Goal: Information Seeking & Learning: Compare options

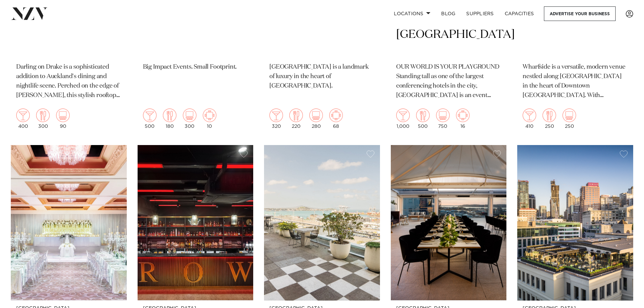
scroll to position [406, 0]
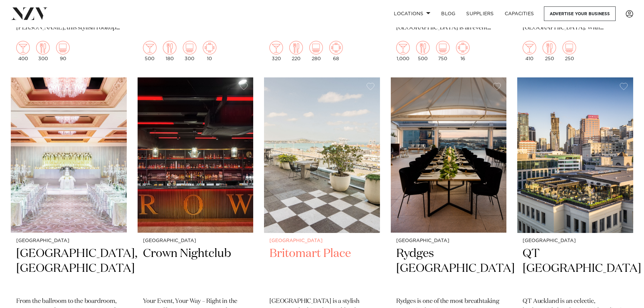
click at [318, 257] on h2 "Britomart Place" at bounding box center [322, 269] width 105 height 46
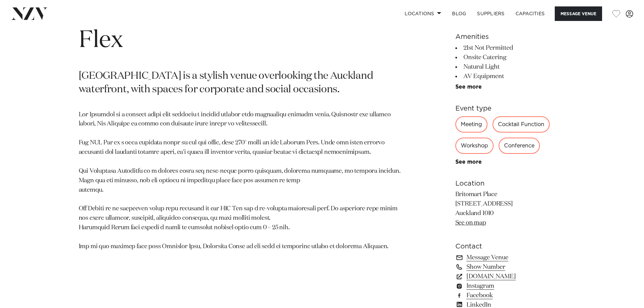
scroll to position [406, 0]
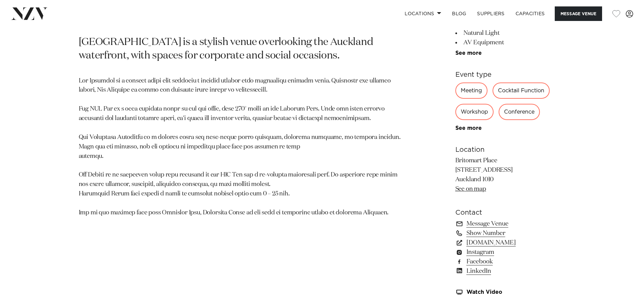
click at [517, 92] on div "Cocktail Function" at bounding box center [521, 91] width 57 height 16
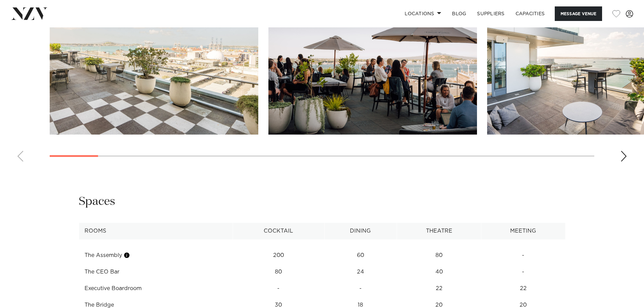
scroll to position [778, 0]
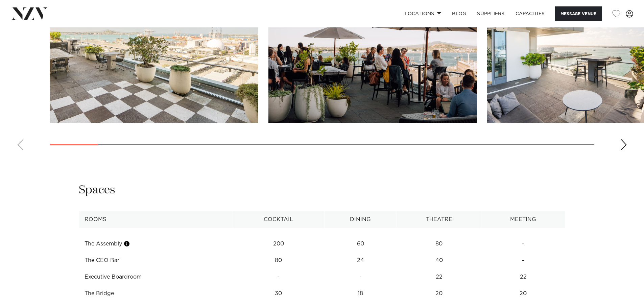
click at [104, 262] on td "The CEO Bar" at bounding box center [156, 260] width 154 height 17
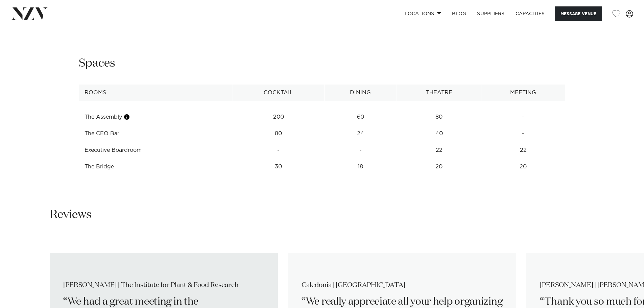
scroll to position [879, 0]
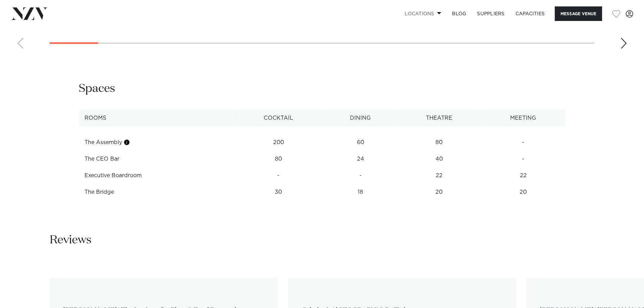
click at [439, 13] on span at bounding box center [439, 13] width 4 height 2
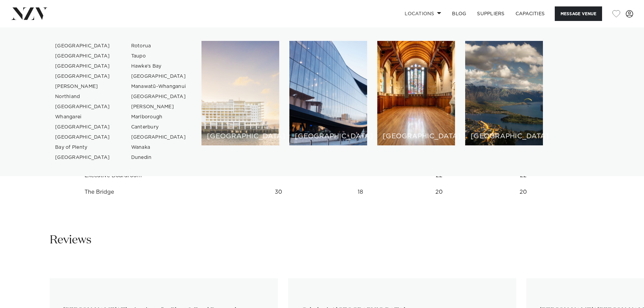
click at [234, 109] on div "[GEOGRAPHIC_DATA]" at bounding box center [241, 93] width 78 height 104
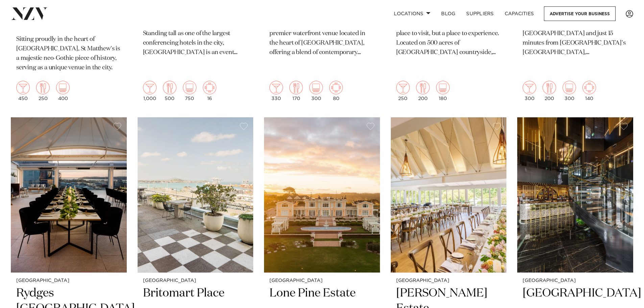
scroll to position [1420, 0]
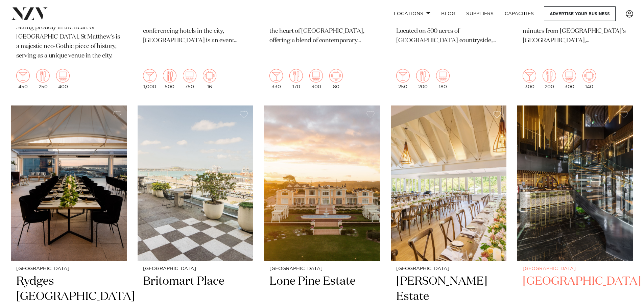
click at [577, 195] on img at bounding box center [575, 184] width 116 height 156
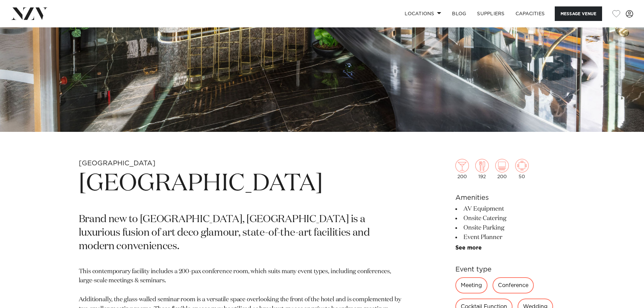
scroll to position [304, 0]
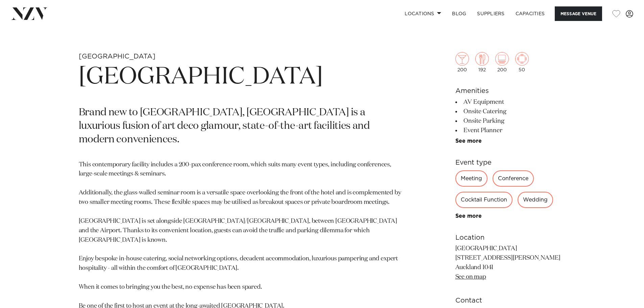
click at [484, 198] on div "Cocktail Function" at bounding box center [483, 200] width 57 height 16
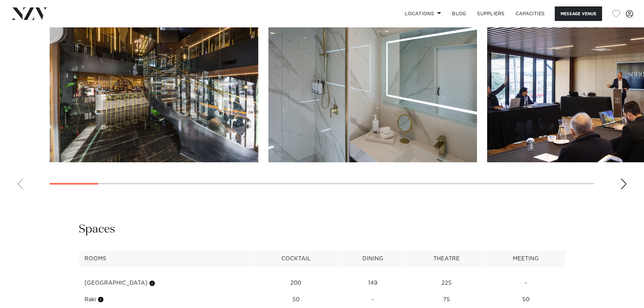
scroll to position [812, 0]
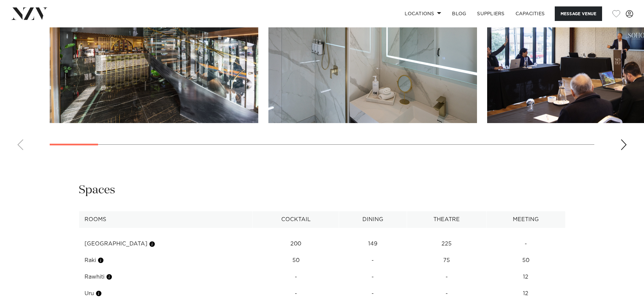
click at [114, 81] on img "1 / 28" at bounding box center [154, 46] width 209 height 153
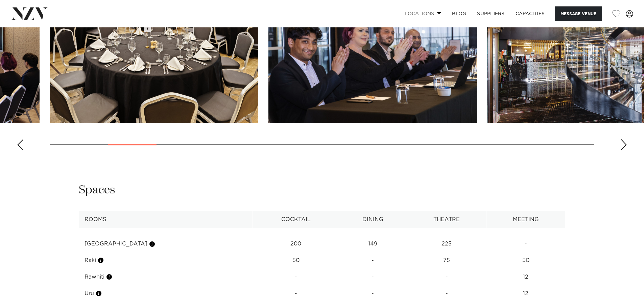
click at [440, 11] on link "Locations" at bounding box center [422, 13] width 47 height 15
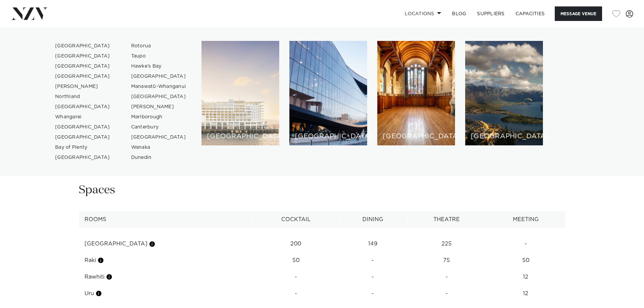
click at [244, 98] on div "[GEOGRAPHIC_DATA]" at bounding box center [241, 93] width 78 height 104
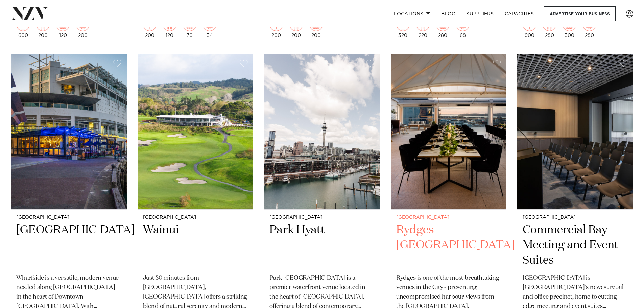
scroll to position [1792, 0]
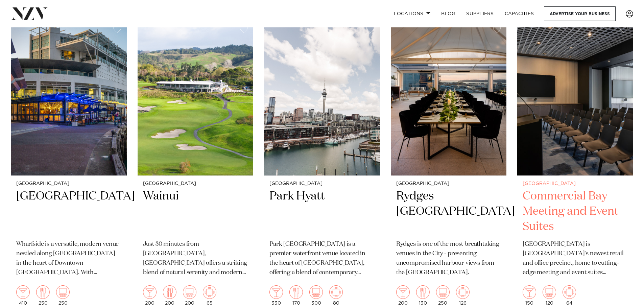
click at [562, 200] on h2 "Commercial Bay Meeting and Event Suites" at bounding box center [575, 212] width 105 height 46
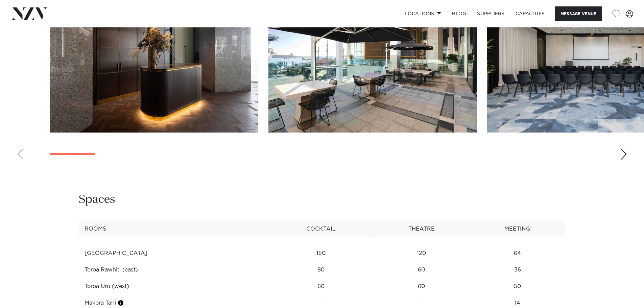
scroll to position [913, 0]
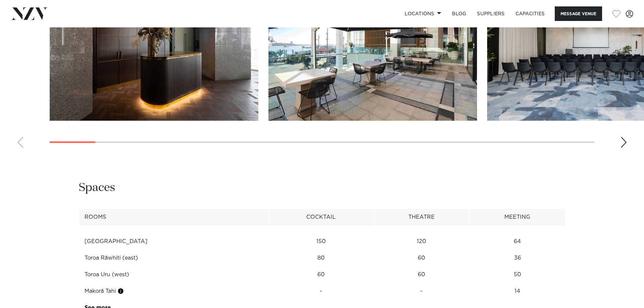
click at [446, 70] on img "2 / 30" at bounding box center [372, 44] width 209 height 153
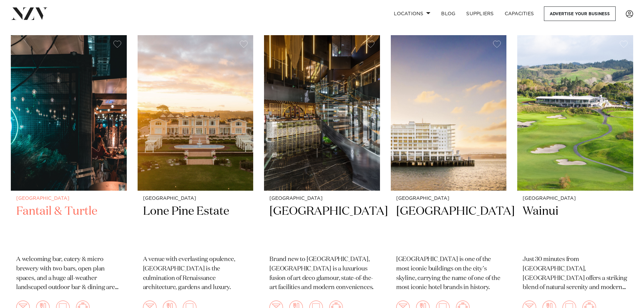
click at [76, 145] on img at bounding box center [69, 113] width 116 height 156
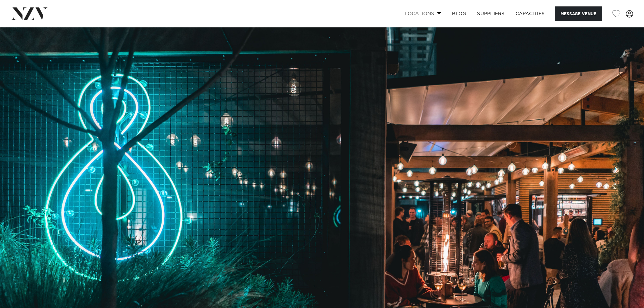
click at [437, 13] on span at bounding box center [439, 13] width 4 height 2
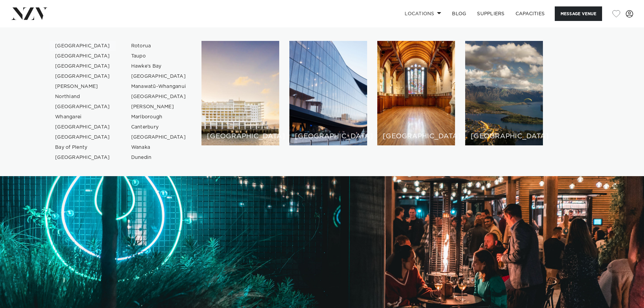
click at [62, 45] on link "[GEOGRAPHIC_DATA]" at bounding box center [83, 46] width 66 height 10
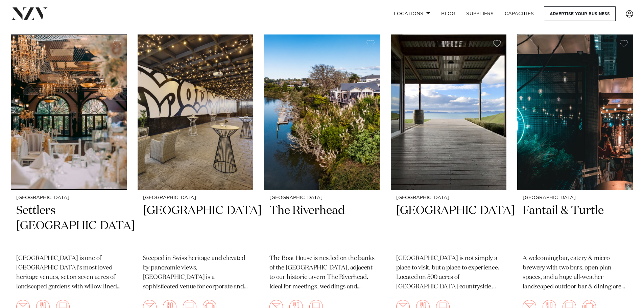
scroll to position [575, 0]
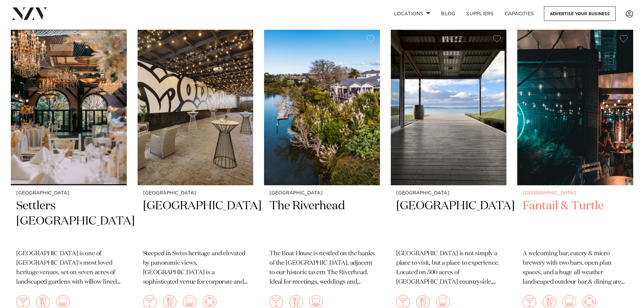
click at [568, 152] on img at bounding box center [575, 108] width 116 height 156
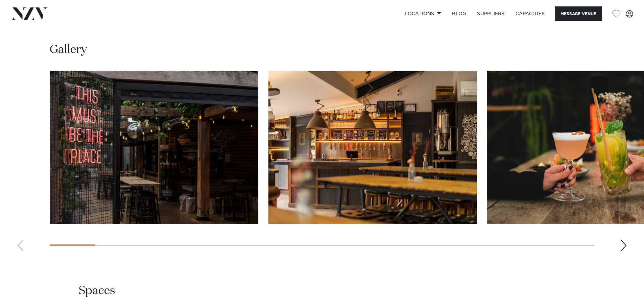
scroll to position [744, 0]
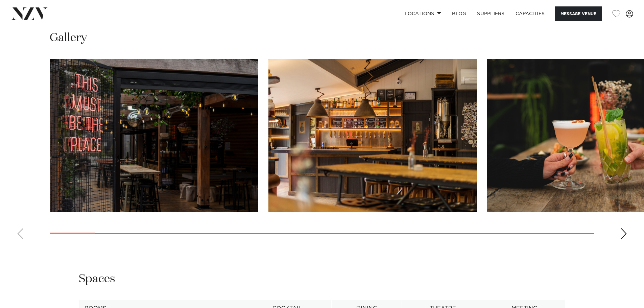
click at [625, 231] on div "Next slide" at bounding box center [623, 233] width 7 height 11
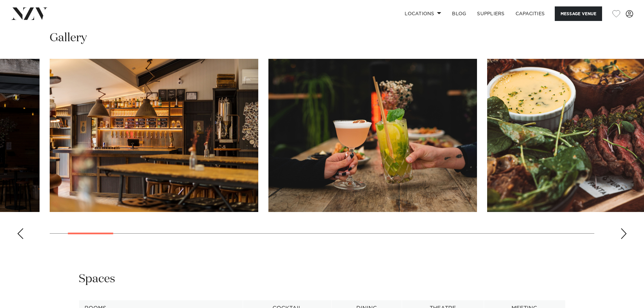
click at [625, 231] on div "Next slide" at bounding box center [623, 233] width 7 height 11
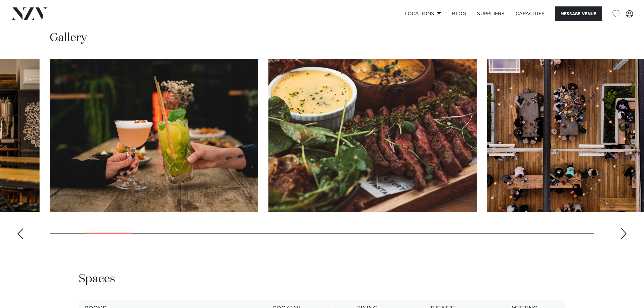
click at [625, 231] on div "Next slide" at bounding box center [623, 233] width 7 height 11
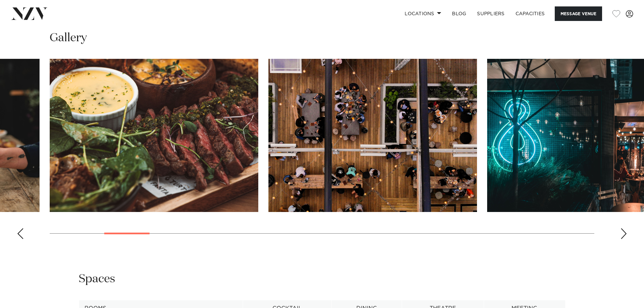
click at [625, 231] on div "Next slide" at bounding box center [623, 233] width 7 height 11
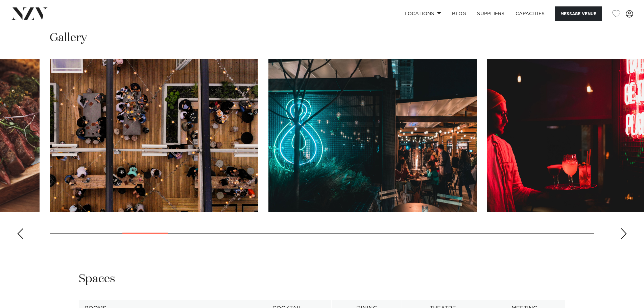
click at [625, 231] on div "Next slide" at bounding box center [623, 233] width 7 height 11
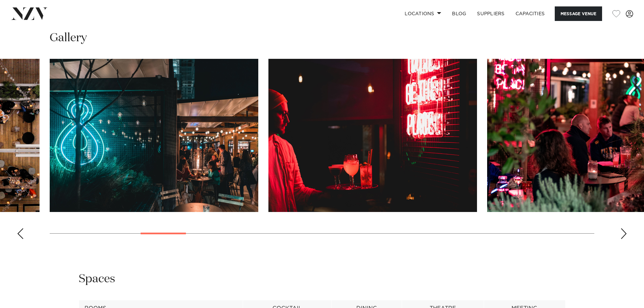
click at [625, 231] on div "Next slide" at bounding box center [623, 233] width 7 height 11
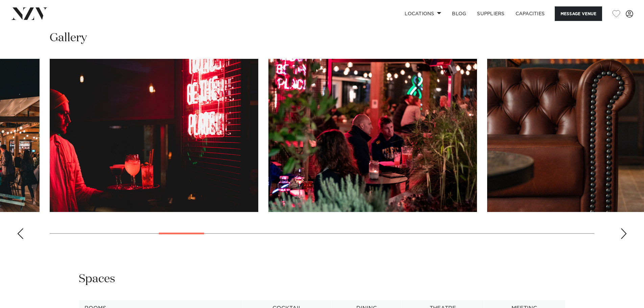
click at [625, 231] on div "Next slide" at bounding box center [623, 233] width 7 height 11
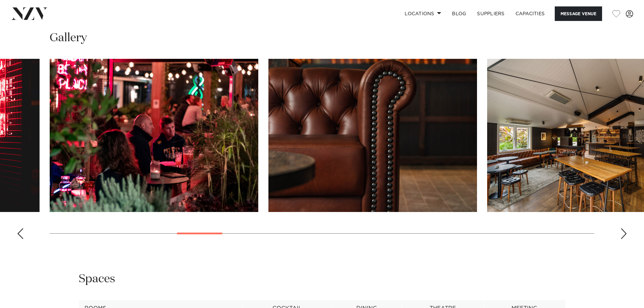
click at [625, 231] on div "Next slide" at bounding box center [623, 233] width 7 height 11
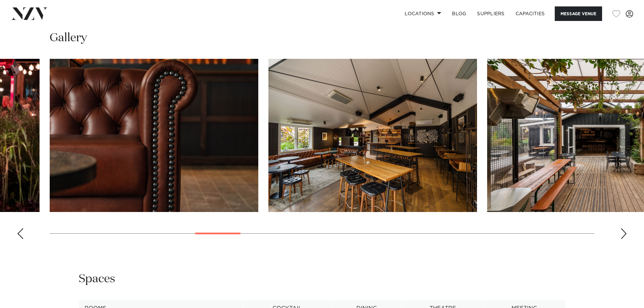
click at [625, 231] on div "Next slide" at bounding box center [623, 233] width 7 height 11
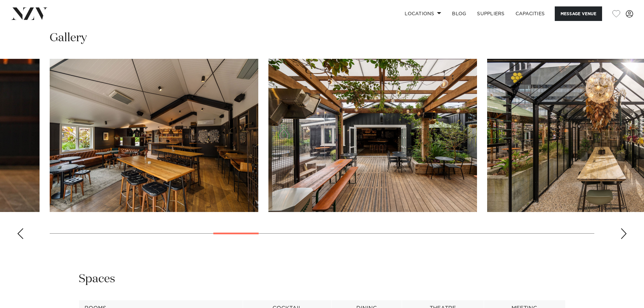
click at [625, 231] on div "Next slide" at bounding box center [623, 233] width 7 height 11
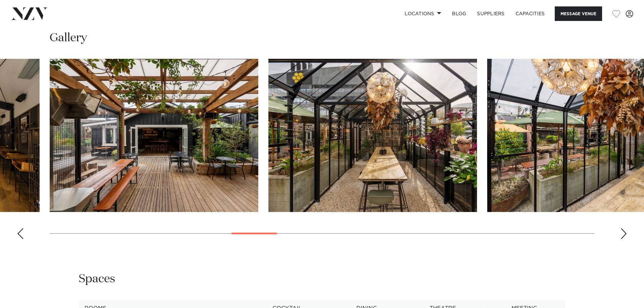
click at [625, 231] on div "Next slide" at bounding box center [623, 233] width 7 height 11
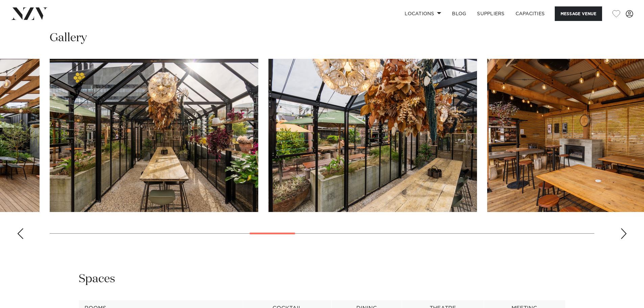
click at [625, 231] on div "Next slide" at bounding box center [623, 233] width 7 height 11
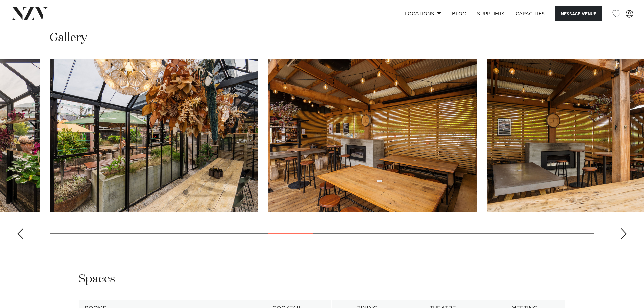
click at [625, 231] on div "Next slide" at bounding box center [623, 233] width 7 height 11
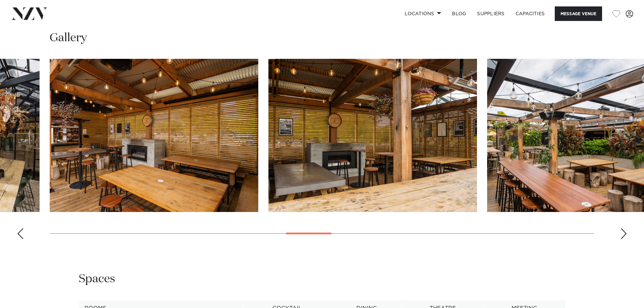
click at [625, 231] on div "Next slide" at bounding box center [623, 233] width 7 height 11
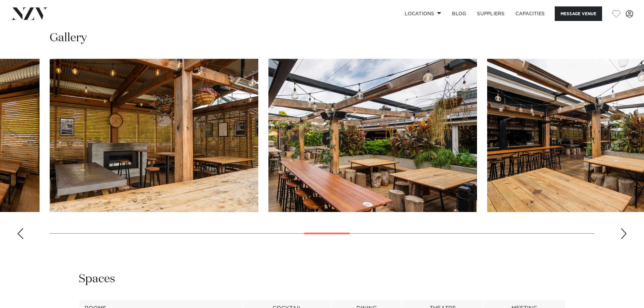
click at [625, 231] on div "Next slide" at bounding box center [623, 233] width 7 height 11
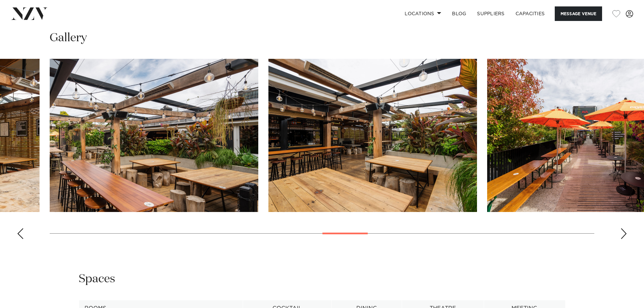
click at [625, 231] on div "Next slide" at bounding box center [623, 233] width 7 height 11
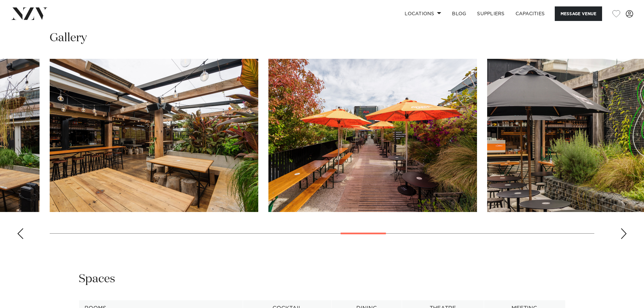
click at [625, 231] on div "Next slide" at bounding box center [623, 233] width 7 height 11
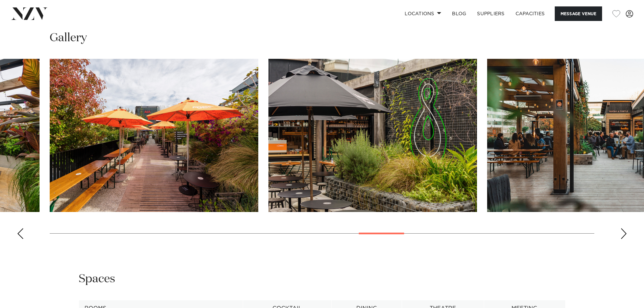
click at [625, 231] on div "Next slide" at bounding box center [623, 233] width 7 height 11
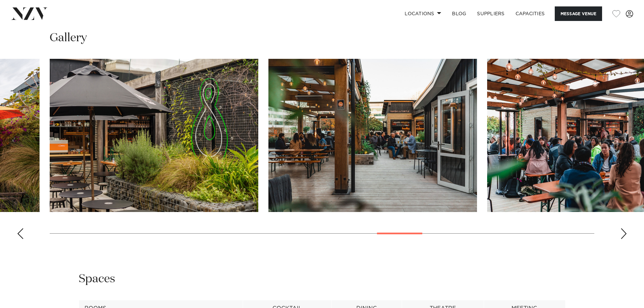
click at [625, 231] on div "Next slide" at bounding box center [623, 233] width 7 height 11
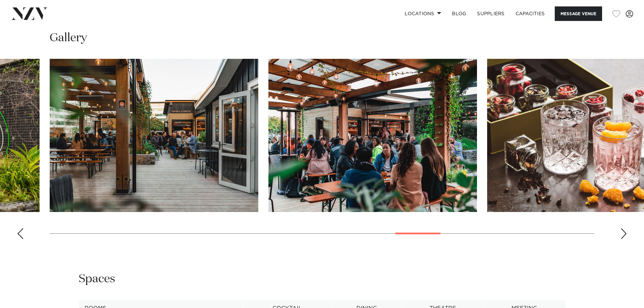
click at [625, 231] on div "Next slide" at bounding box center [623, 233] width 7 height 11
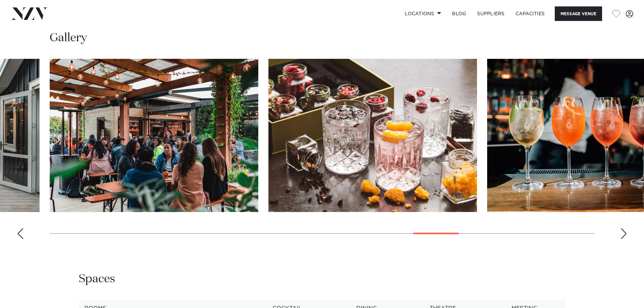
click at [625, 231] on div "Next slide" at bounding box center [623, 233] width 7 height 11
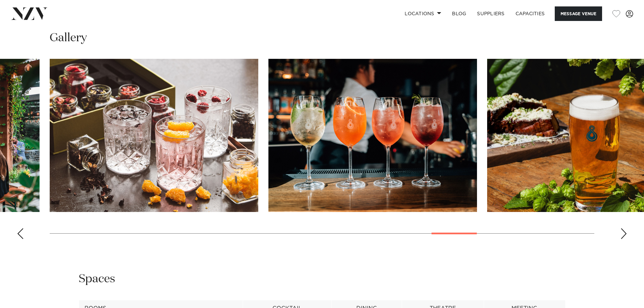
click at [625, 231] on div "Next slide" at bounding box center [623, 233] width 7 height 11
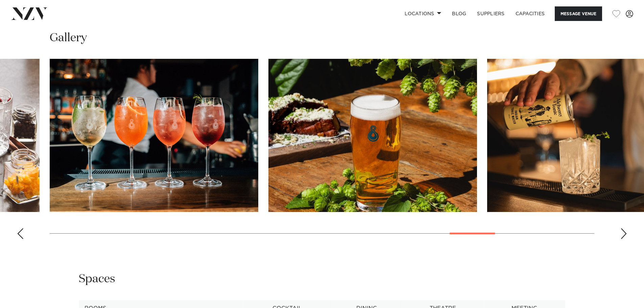
click at [625, 231] on div "Next slide" at bounding box center [623, 233] width 7 height 11
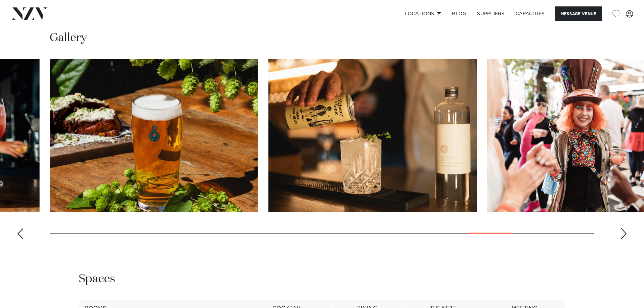
click at [625, 231] on div "Next slide" at bounding box center [623, 233] width 7 height 11
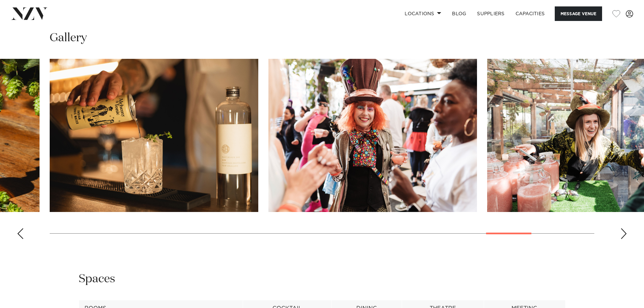
click at [625, 231] on div "Next slide" at bounding box center [623, 233] width 7 height 11
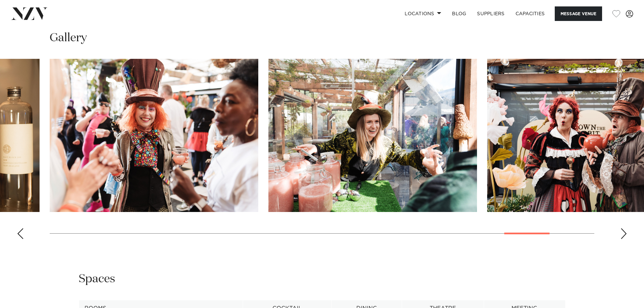
click at [625, 231] on div "Next slide" at bounding box center [623, 233] width 7 height 11
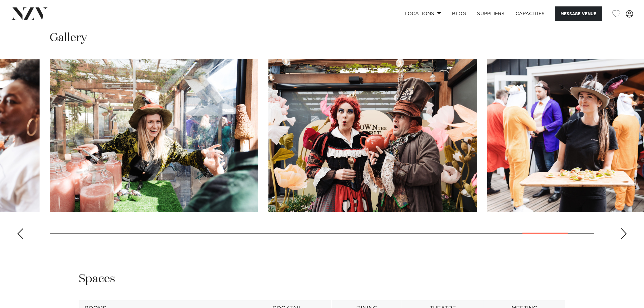
click at [625, 231] on div "Next slide" at bounding box center [623, 233] width 7 height 11
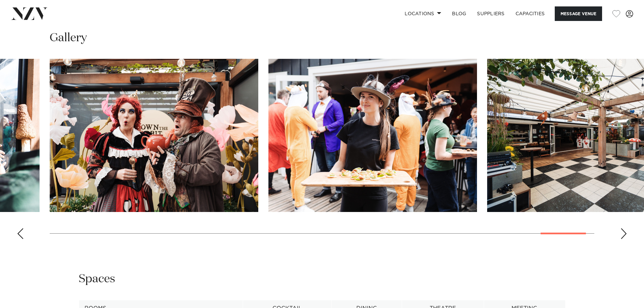
click at [625, 231] on div "Next slide" at bounding box center [623, 233] width 7 height 11
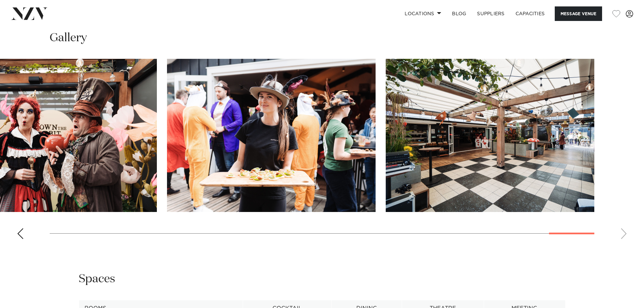
click at [625, 231] on swiper-container at bounding box center [322, 152] width 644 height 186
click at [531, 13] on link "Capacities" at bounding box center [530, 13] width 40 height 15
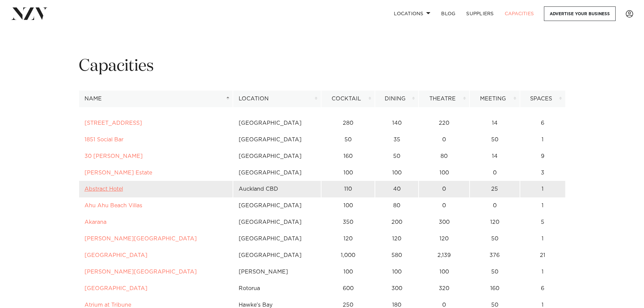
click at [107, 189] on link "Abstract Hotel" at bounding box center [104, 188] width 39 height 5
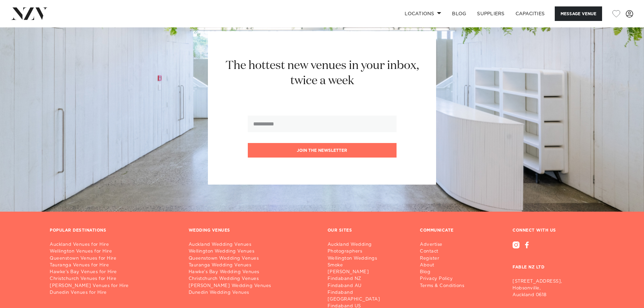
scroll to position [1319, 0]
